Goal: Information Seeking & Learning: Learn about a topic

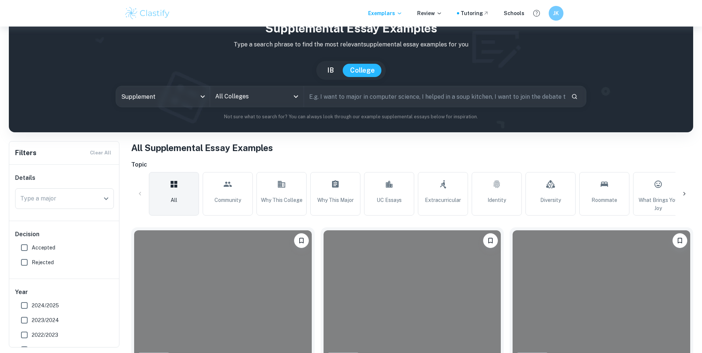
scroll to position [40, 0]
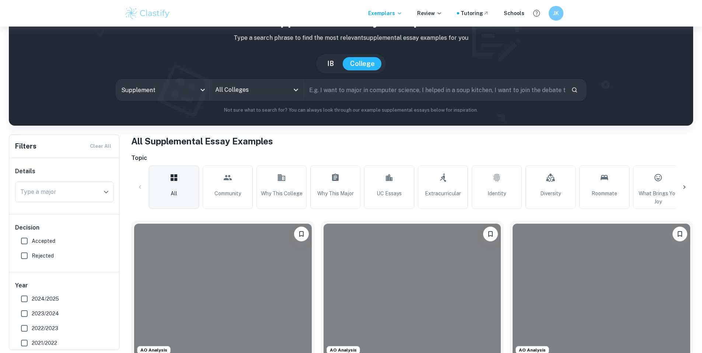
click at [249, 87] on input "All Colleges" at bounding box center [251, 90] width 76 height 14
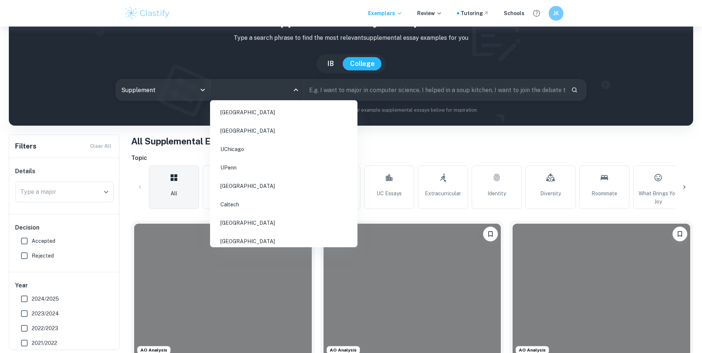
scroll to position [88, 0]
click at [267, 200] on li "[GEOGRAPHIC_DATA]" at bounding box center [283, 207] width 141 height 17
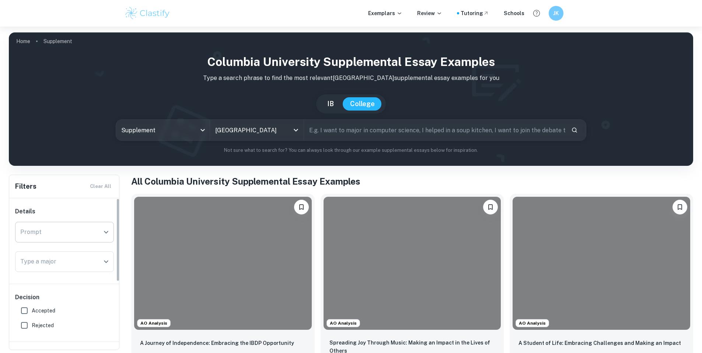
click at [70, 223] on div "Prompt" at bounding box center [64, 232] width 99 height 21
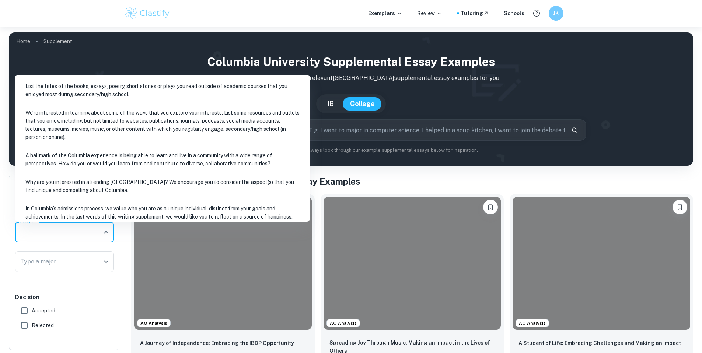
click at [146, 185] on li "Why are you interested in attending [GEOGRAPHIC_DATA]? We encourage you to cons…" at bounding box center [162, 185] width 289 height 25
type input "Why are you interested in attending [GEOGRAPHIC_DATA]? We encourage you to cons…"
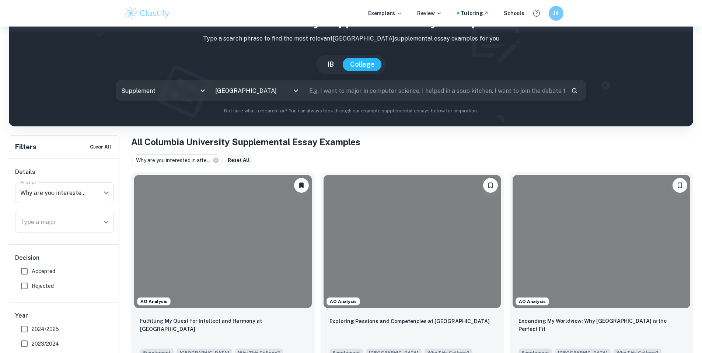
scroll to position [149, 0]
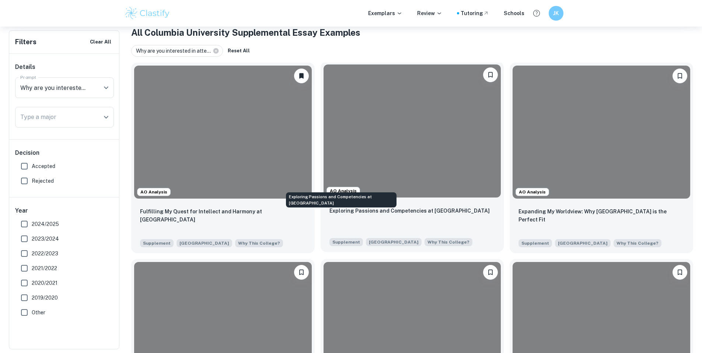
click at [329, 207] on p "Exploring Passions and Competencies at [GEOGRAPHIC_DATA]" at bounding box center [409, 211] width 160 height 8
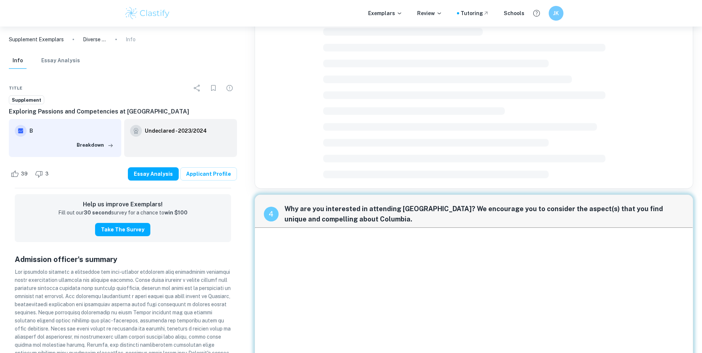
scroll to position [478, 0]
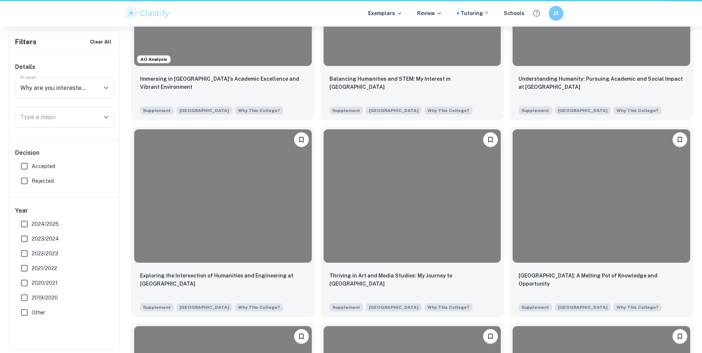
scroll to position [149, 0]
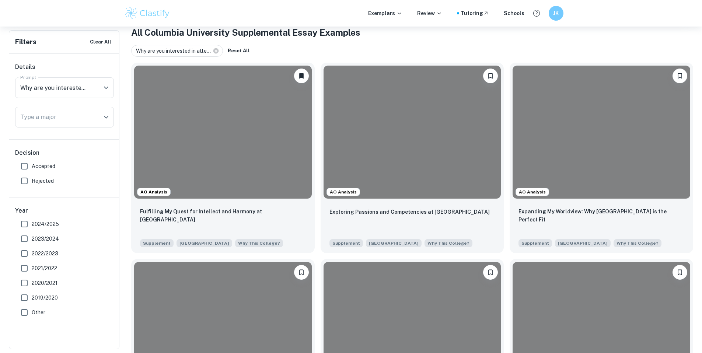
click at [43, 171] on label "Accepted" at bounding box center [62, 166] width 91 height 15
click at [32, 171] on input "Accepted" at bounding box center [24, 166] width 15 height 15
checkbox input "true"
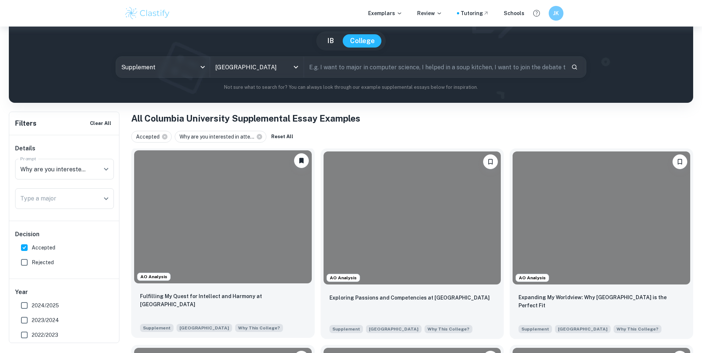
scroll to position [56, 0]
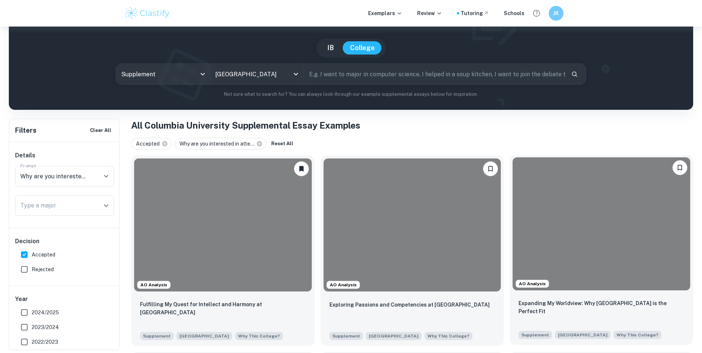
click at [512, 210] on div at bounding box center [601, 223] width 178 height 133
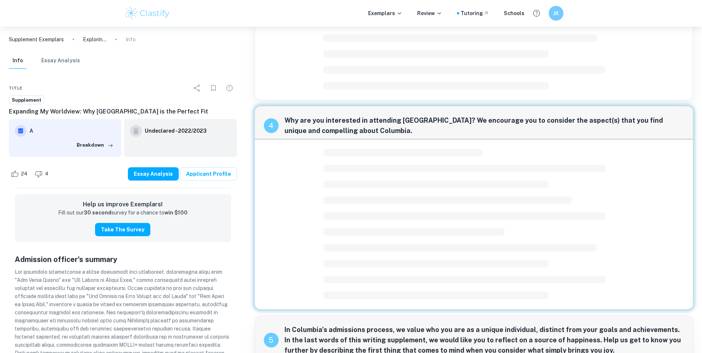
scroll to position [406, 0]
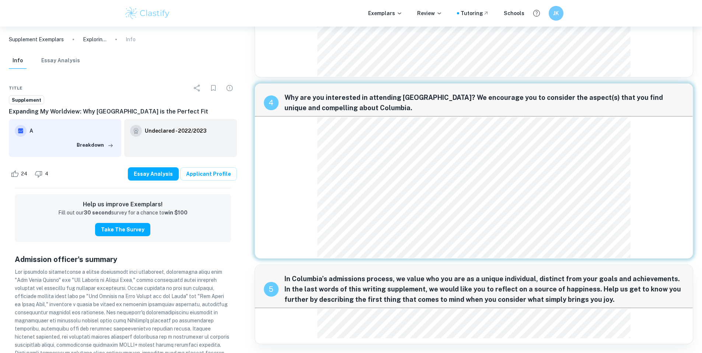
drag, startPoint x: 658, startPoint y: 137, endPoint x: 664, endPoint y: 144, distance: 9.6
click at [664, 144] on div "4 Why are you interested in attending [GEOGRAPHIC_DATA]? We encourage you to co…" at bounding box center [474, 170] width 438 height 175
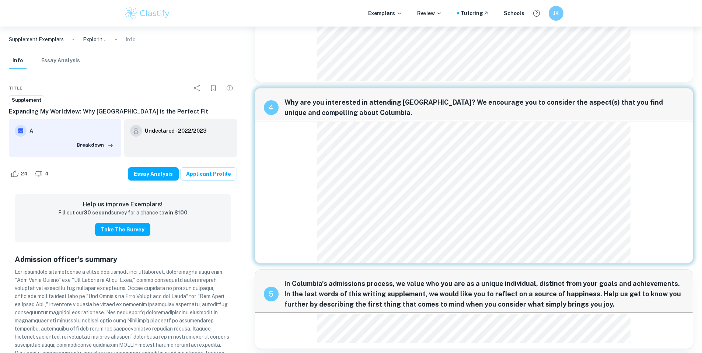
scroll to position [382, 0]
